Goal: Complete application form

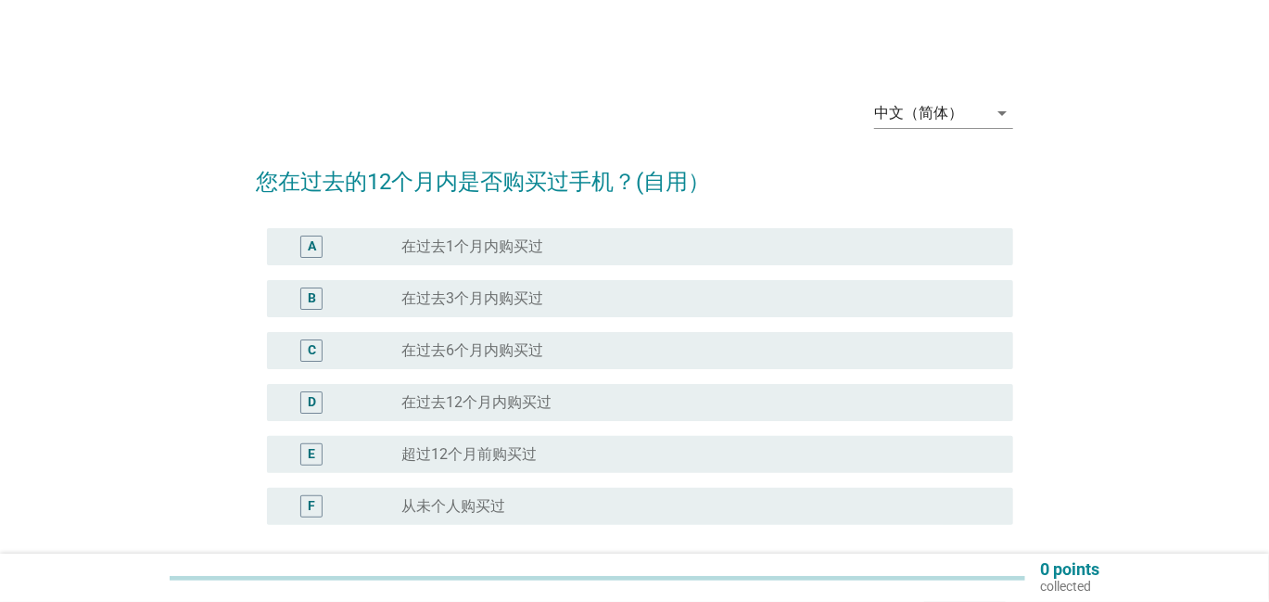
click at [376, 350] on div "C" at bounding box center [342, 350] width 120 height 22
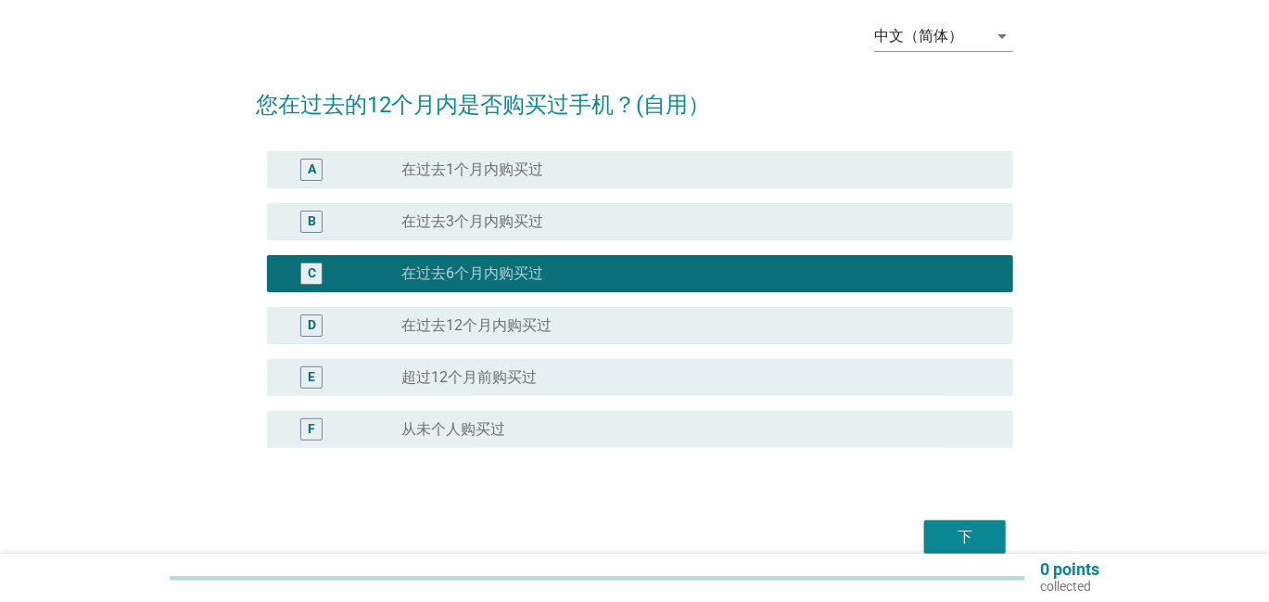
scroll to position [165, 0]
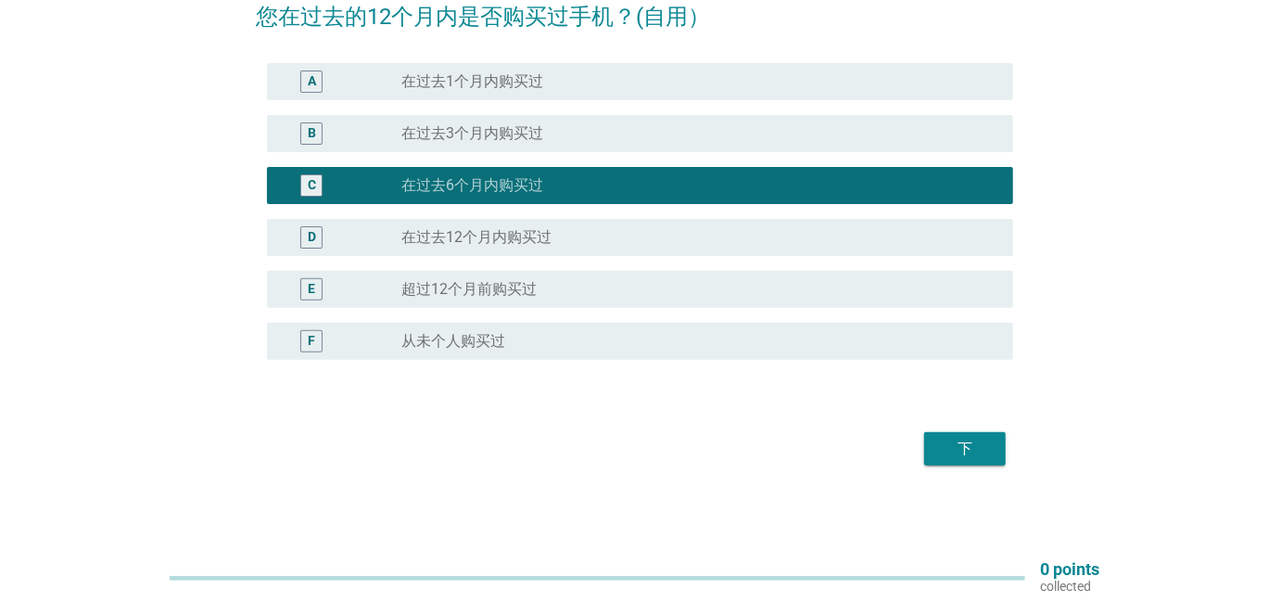
click at [947, 445] on div "下" at bounding box center [965, 449] width 52 height 22
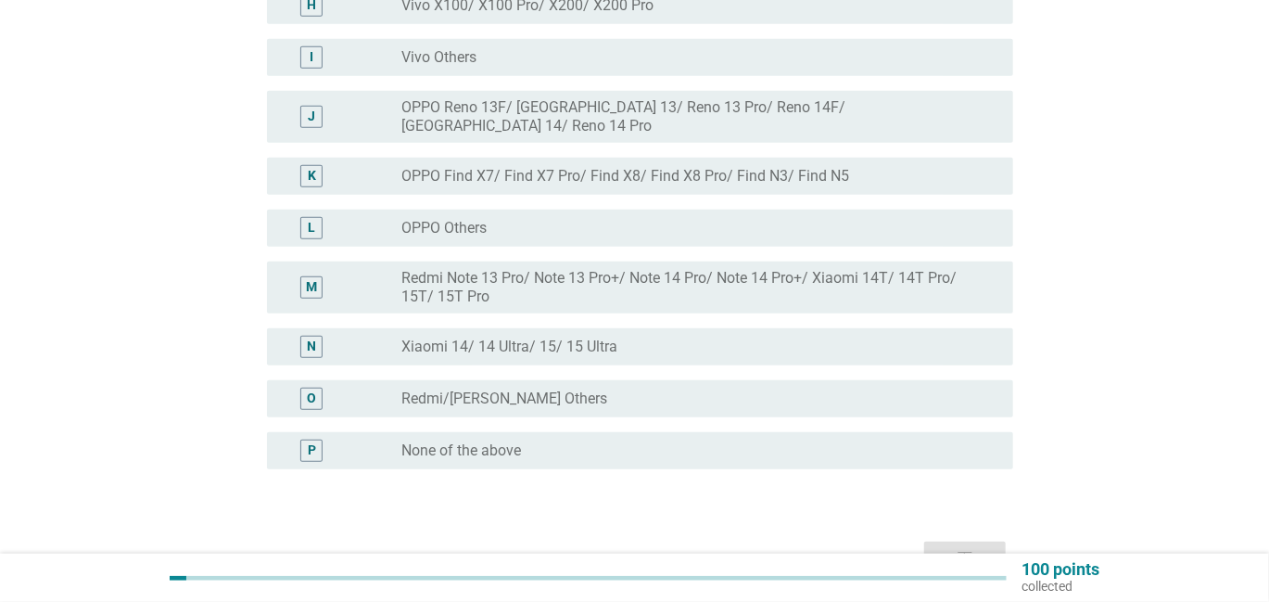
scroll to position [648, 0]
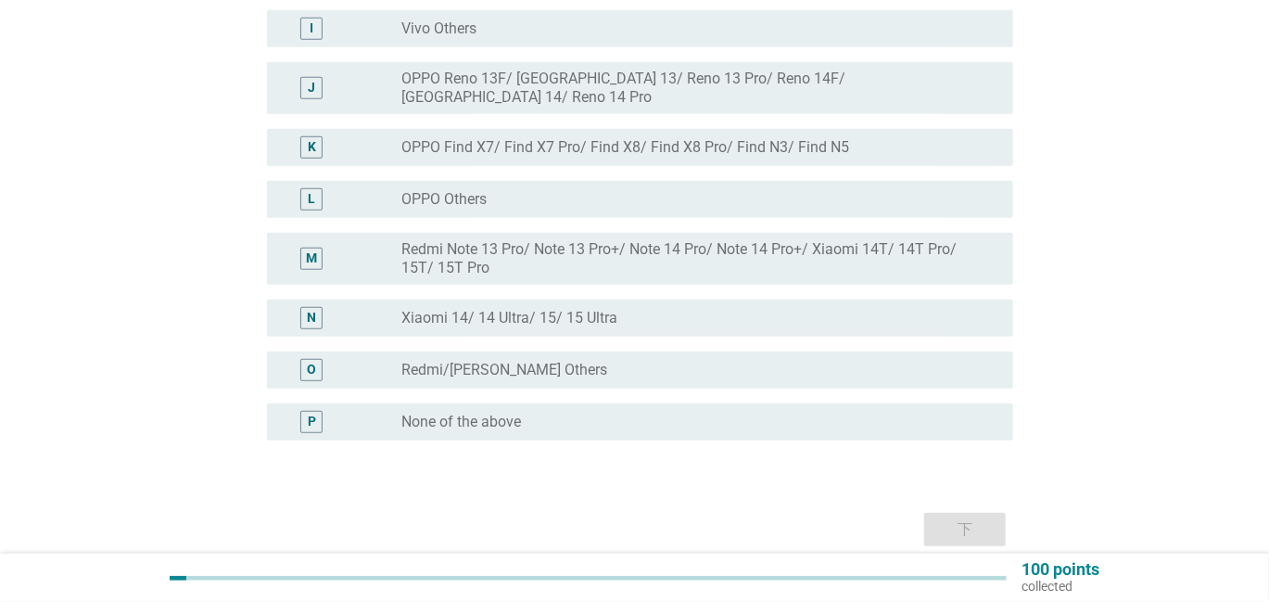
click at [545, 361] on div "radio_button_unchecked Redmi/Xiaomi Others" at bounding box center [692, 370] width 582 height 19
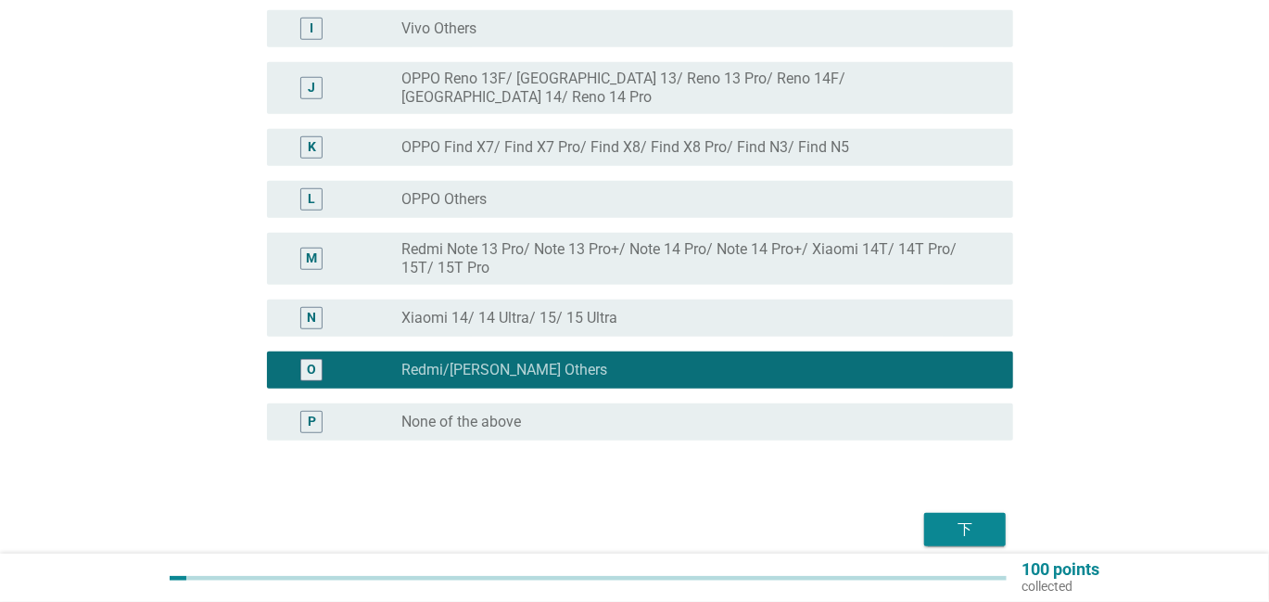
click at [968, 518] on div "下" at bounding box center [965, 529] width 52 height 22
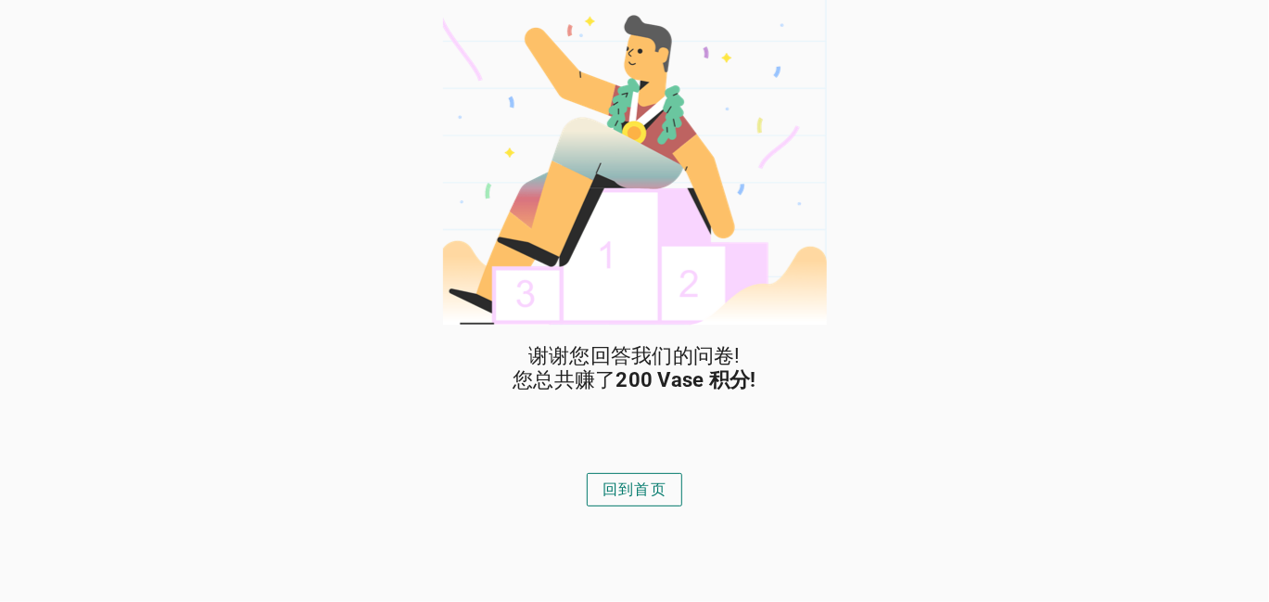
click at [647, 498] on div "回到首页" at bounding box center [635, 489] width 64 height 22
